Goal: Transaction & Acquisition: Book appointment/travel/reservation

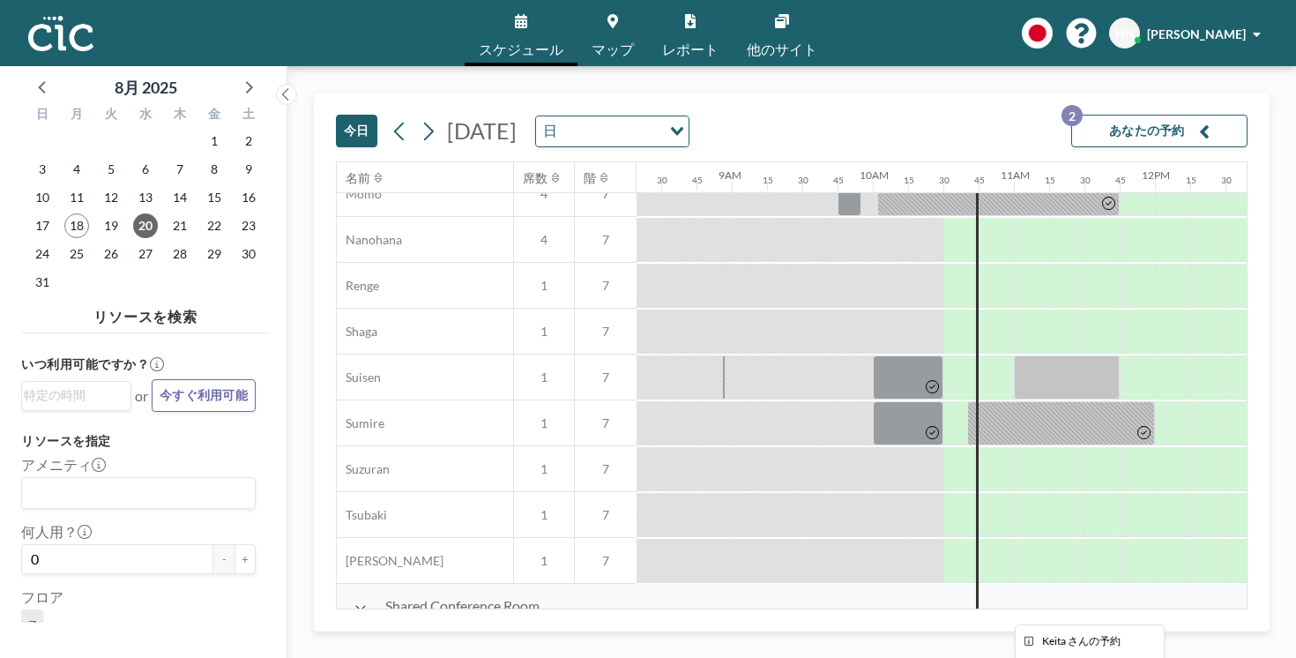
scroll to position [614, 1174]
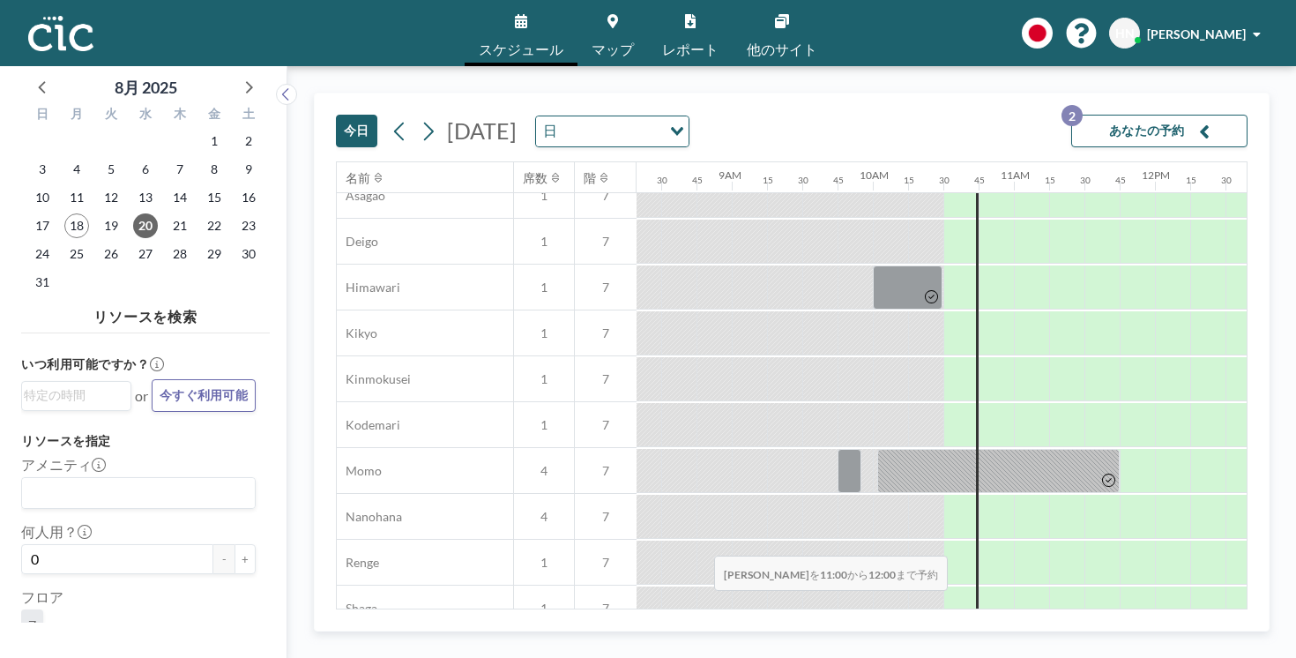
drag, startPoint x: 616, startPoint y: 574, endPoint x: 709, endPoint y: 575, distance: 92.6
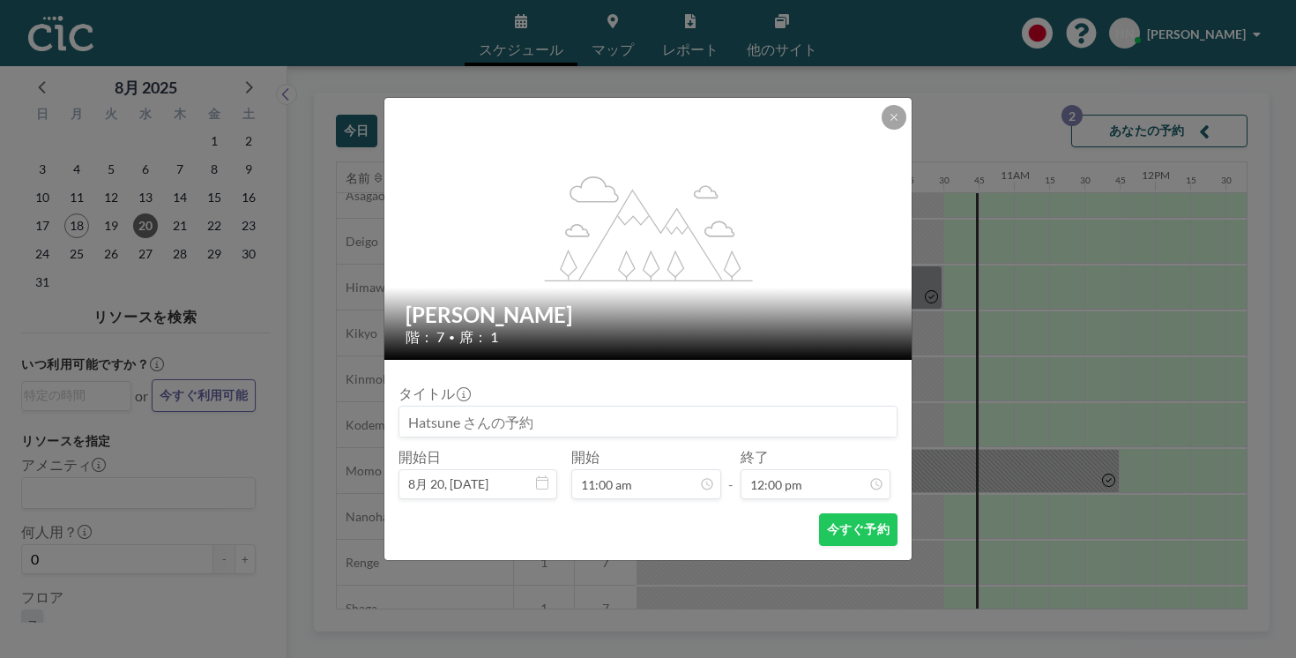
scroll to position [1351, 0]
click at [830, 513] on button "今すぐ予約" at bounding box center [858, 529] width 78 height 33
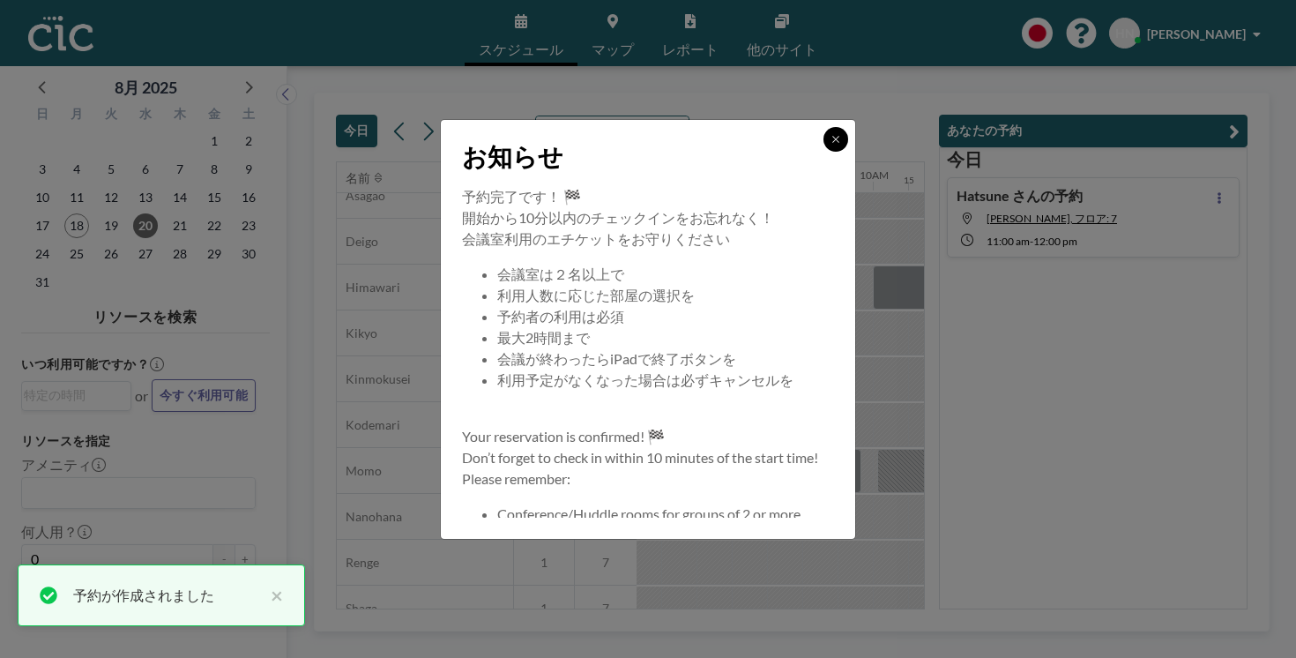
click at [830, 145] on icon at bounding box center [835, 139] width 11 height 11
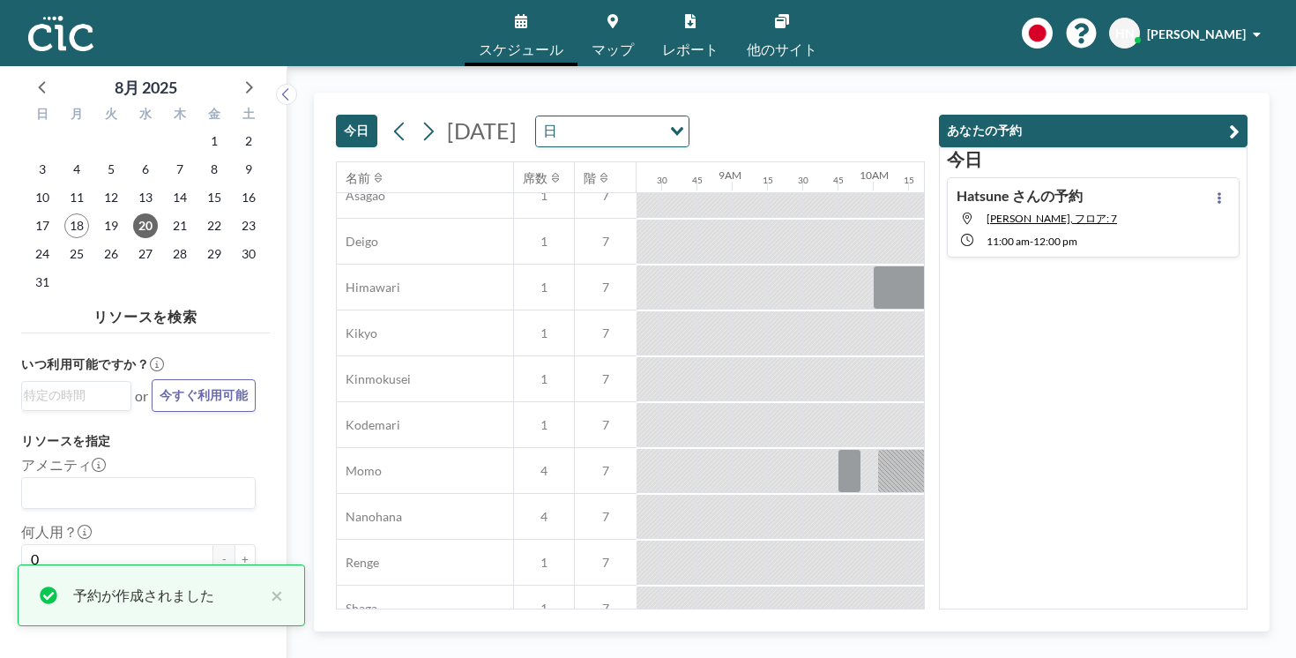
click at [903, 93] on div "[DATE] [DATE] 日 Loading..." at bounding box center [630, 127] width 589 height 68
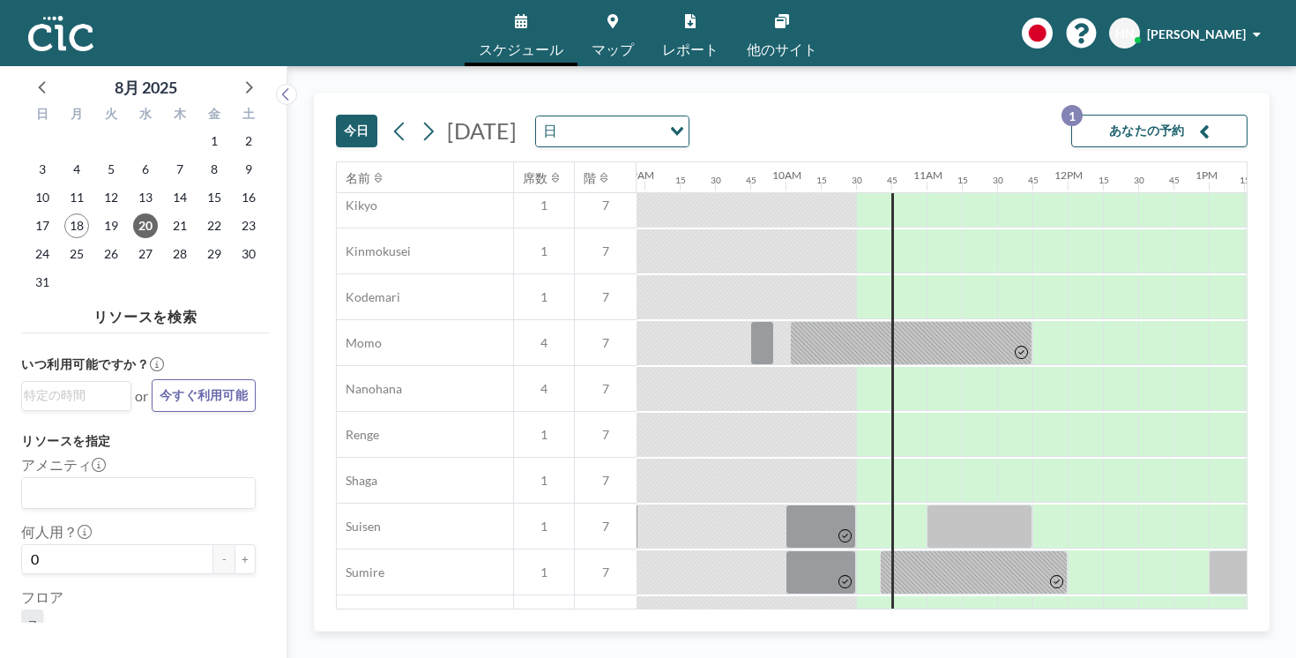
scroll to position [742, 1338]
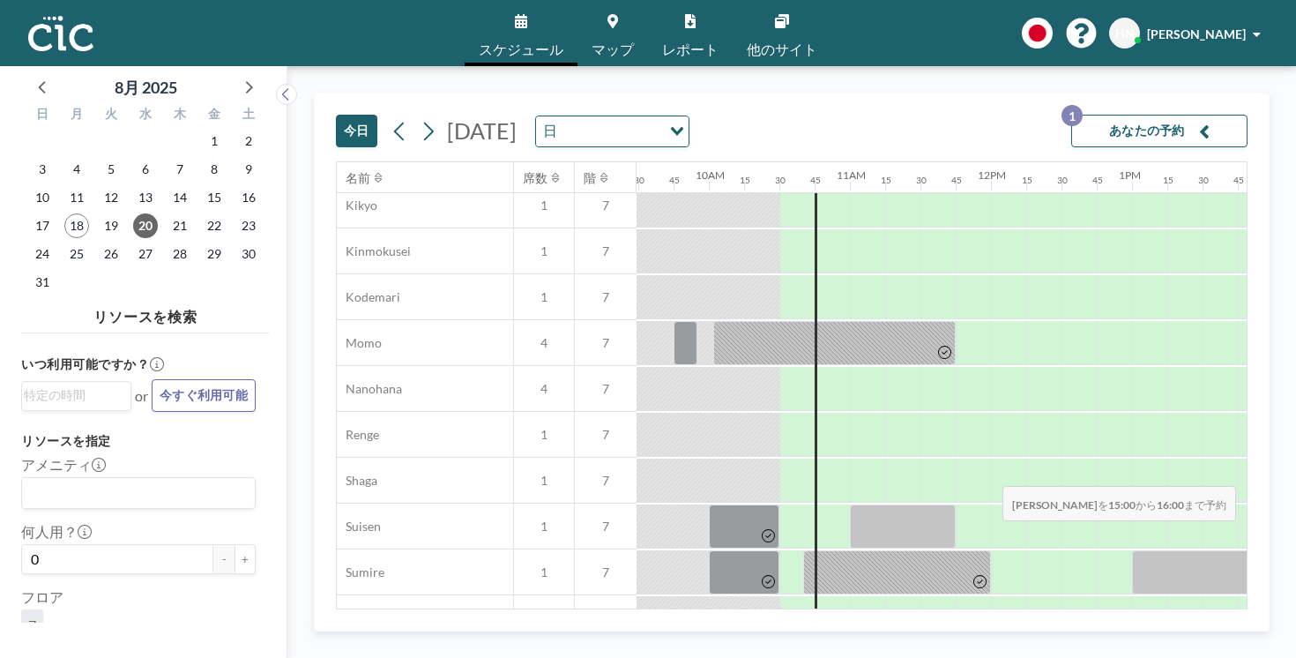
drag, startPoint x: 913, startPoint y: 446, endPoint x: 998, endPoint y: 444, distance: 84.6
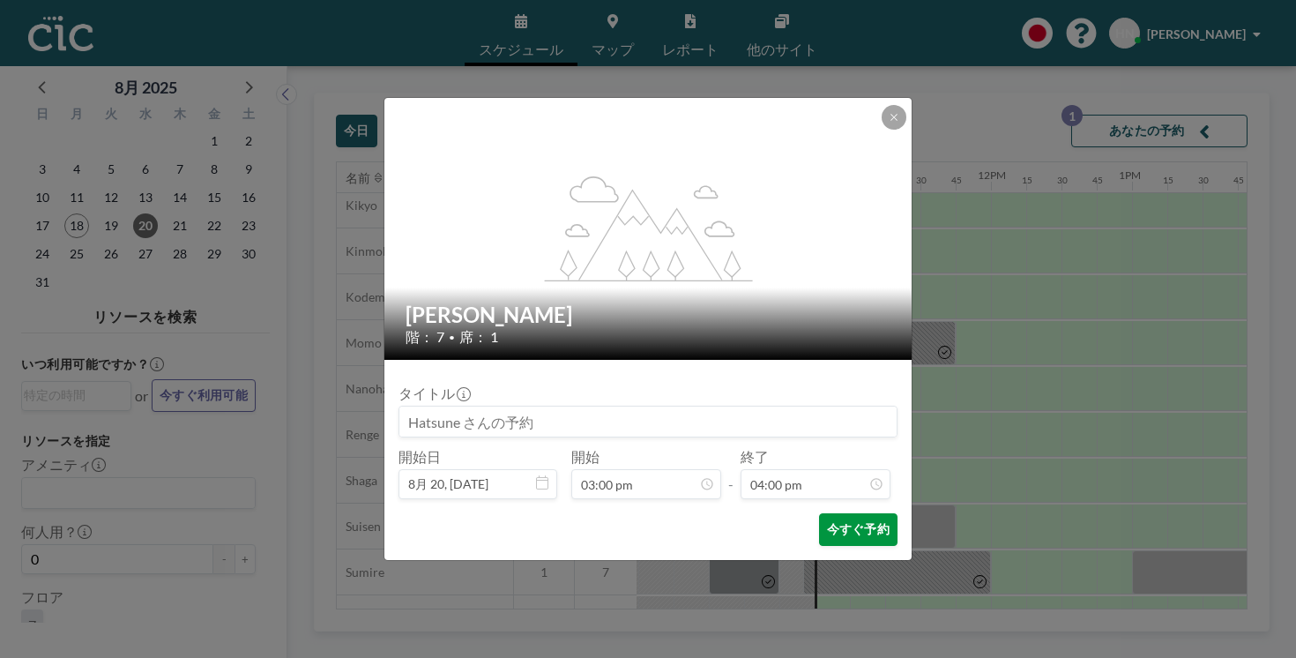
click at [819, 513] on button "今すぐ予約" at bounding box center [858, 529] width 78 height 33
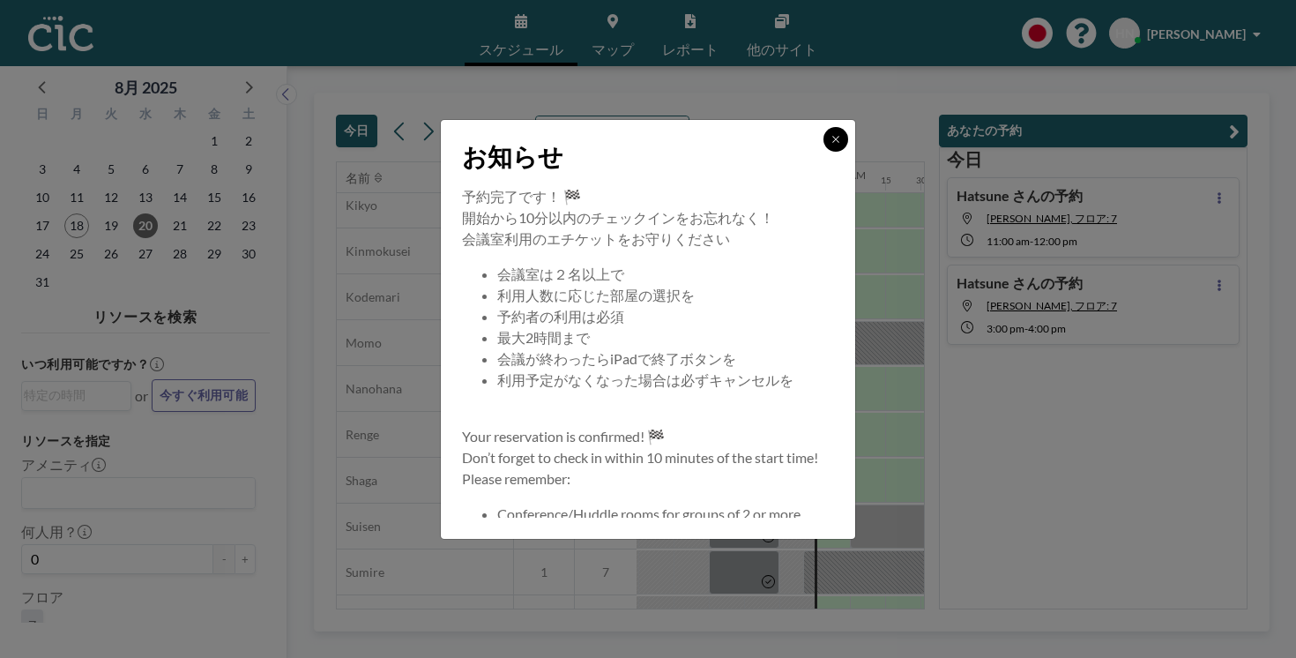
click at [823, 152] on button at bounding box center [835, 139] width 25 height 25
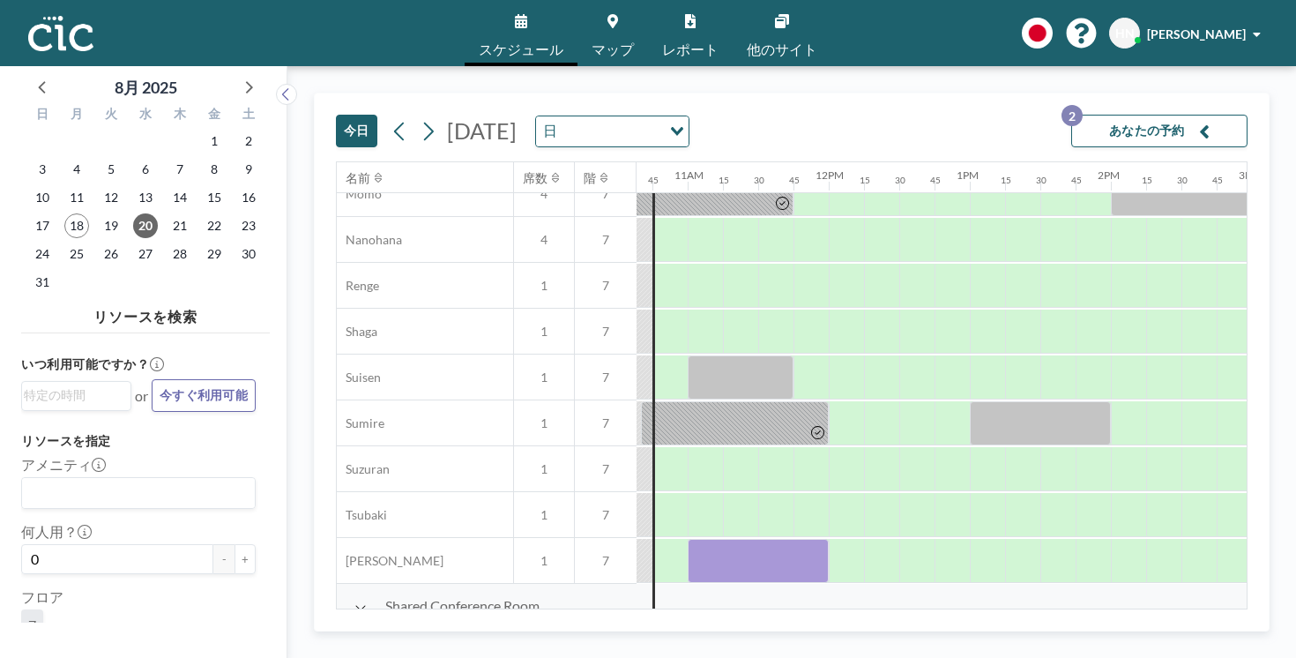
scroll to position [891, 1504]
drag, startPoint x: 856, startPoint y: 294, endPoint x: 1053, endPoint y: 288, distance: 196.7
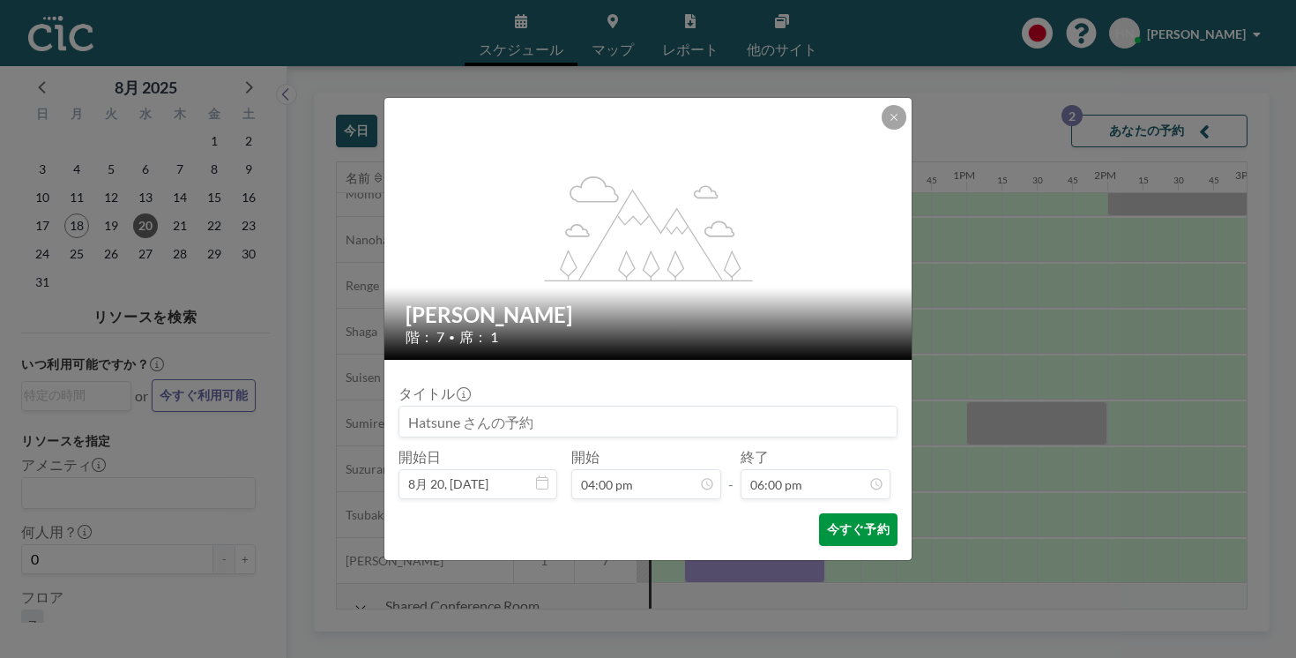
scroll to position [2026, 0]
click at [819, 513] on button "今すぐ予約" at bounding box center [858, 529] width 78 height 33
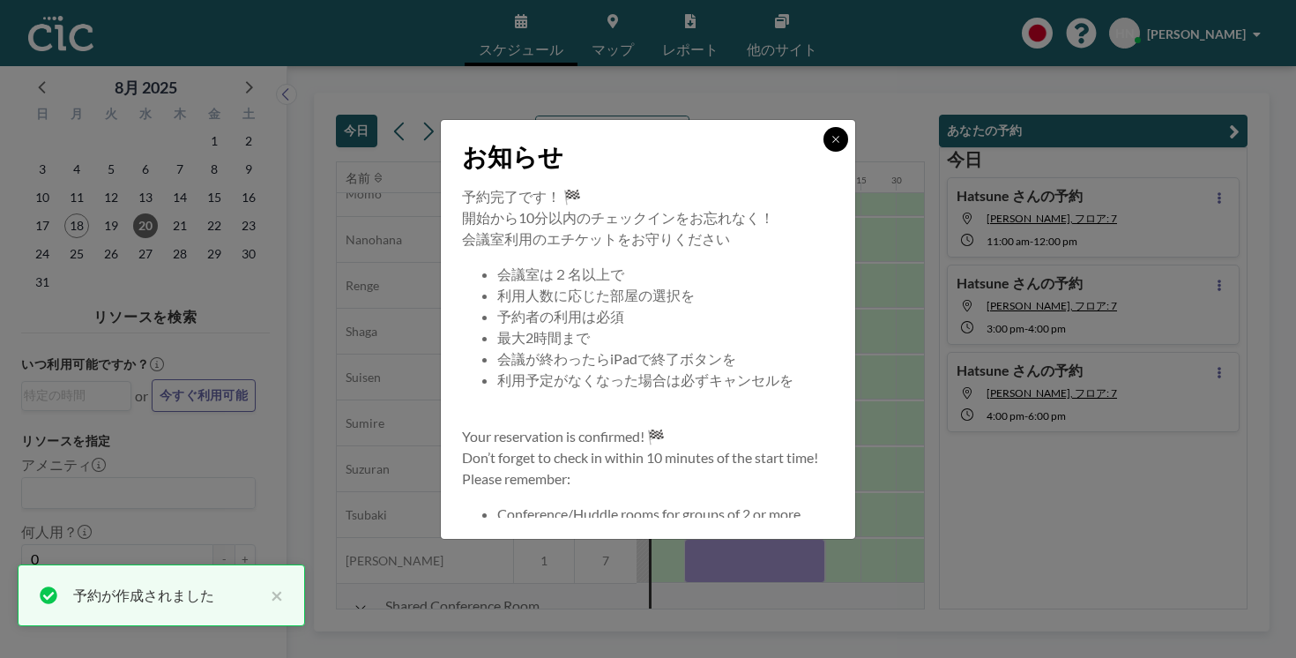
click at [832, 142] on icon at bounding box center [835, 139] width 6 height 6
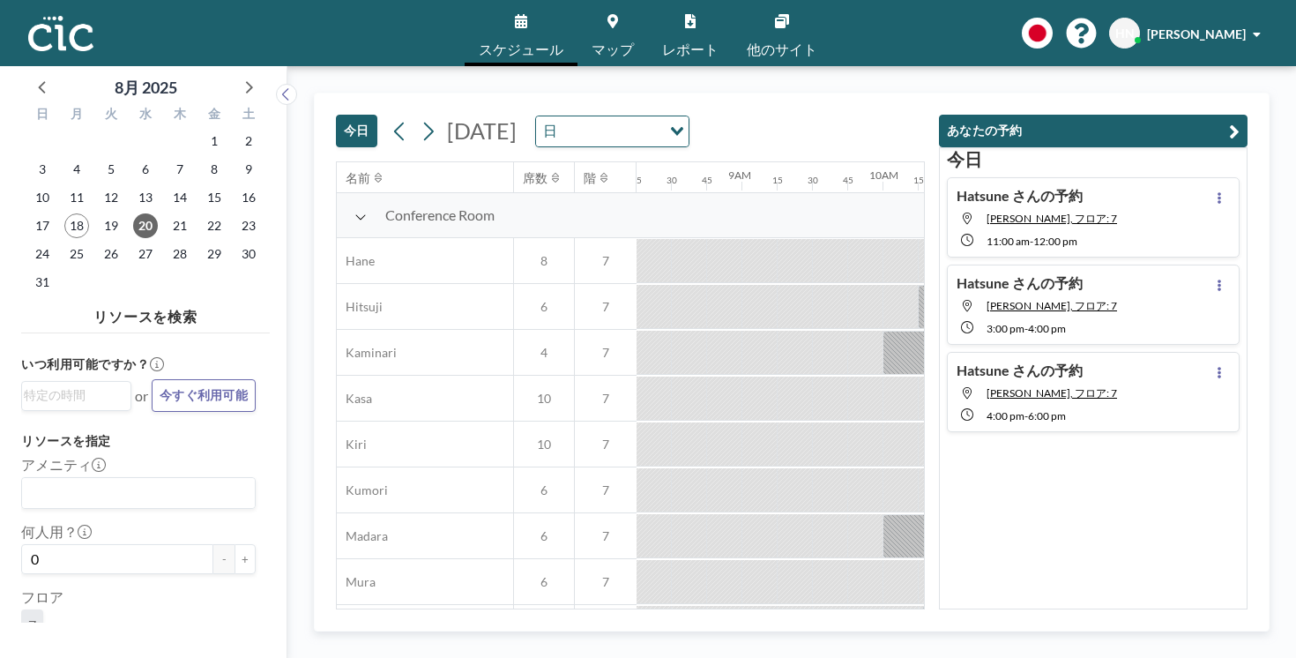
scroll to position [0, 1174]
